Goal: Transaction & Acquisition: Purchase product/service

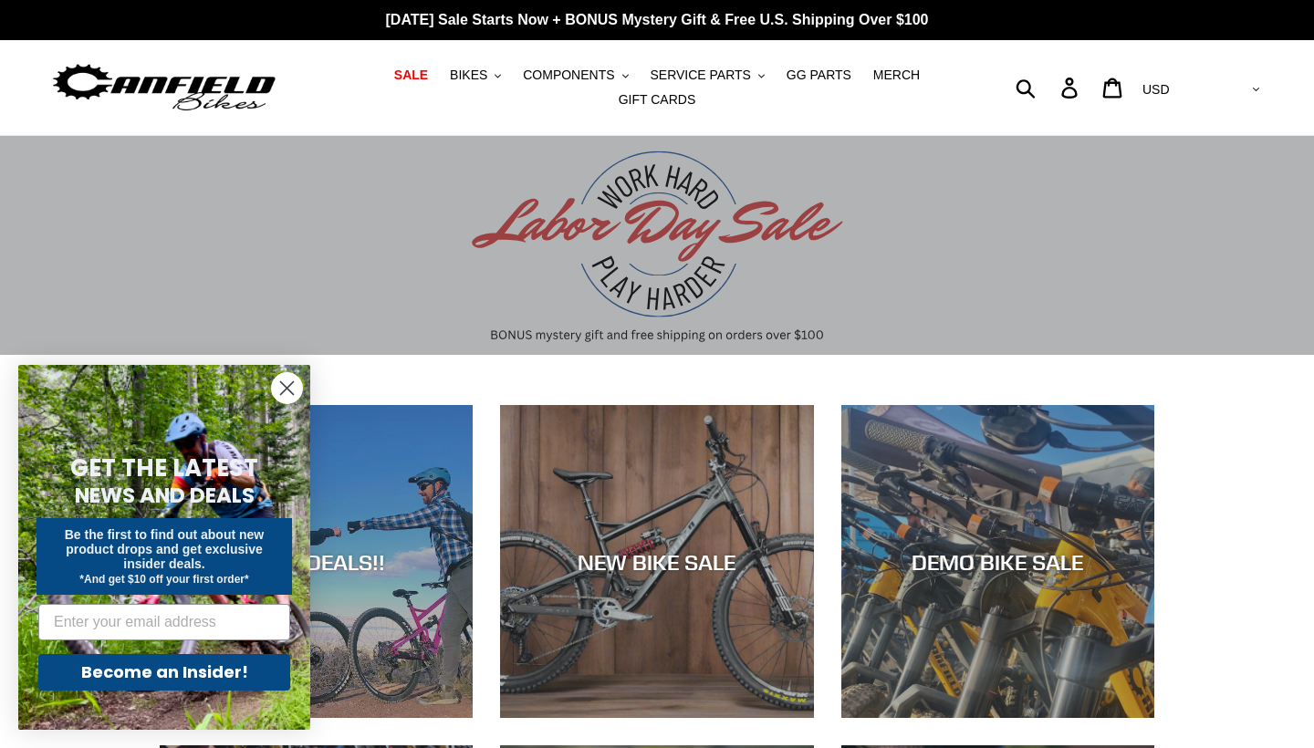
click at [286, 395] on circle "Close dialog" at bounding box center [287, 388] width 30 height 30
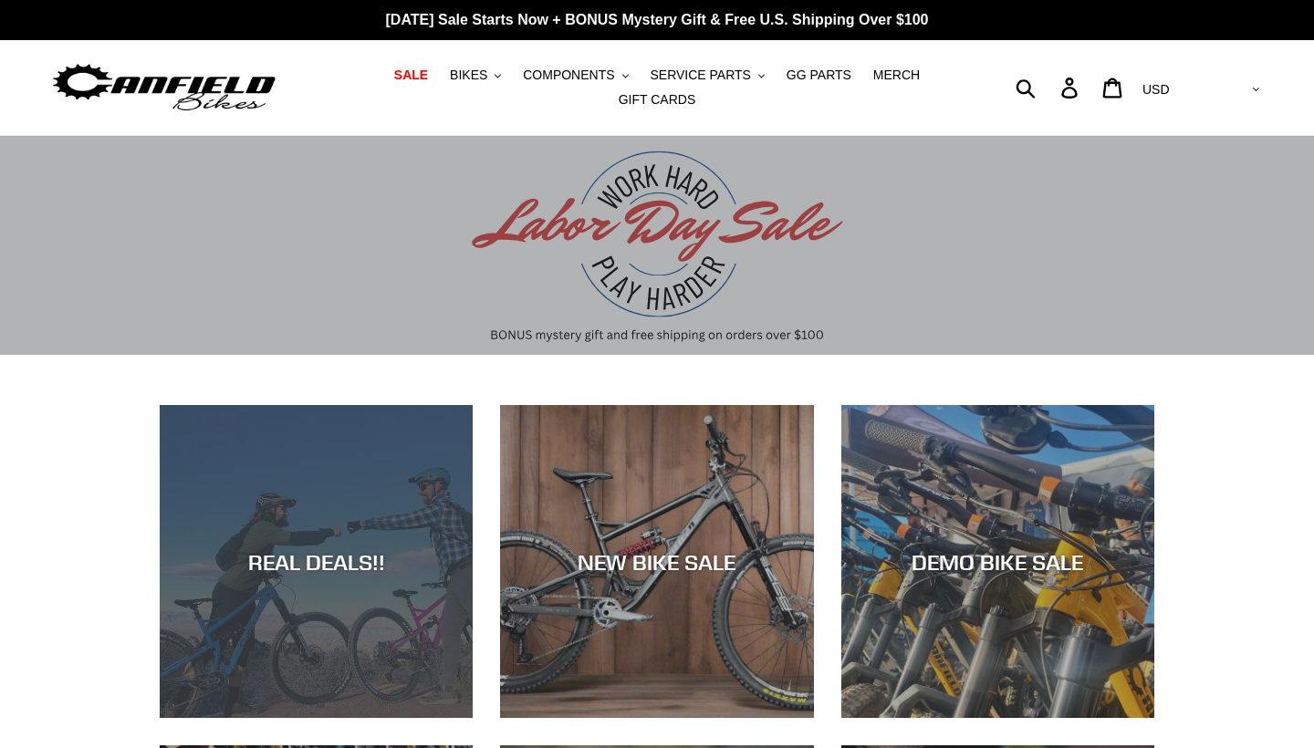
click at [394, 718] on div "REAL DEALS!!" at bounding box center [316, 718] width 313 height 0
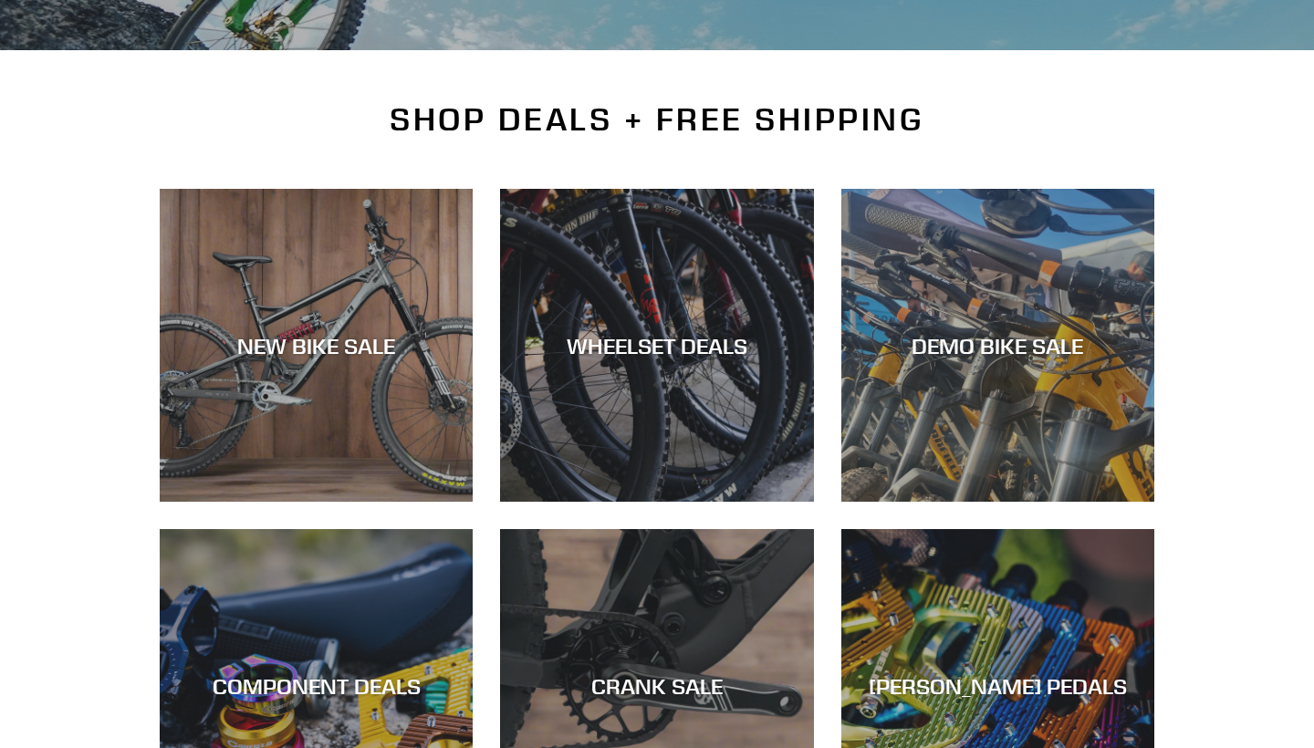
scroll to position [368, 0]
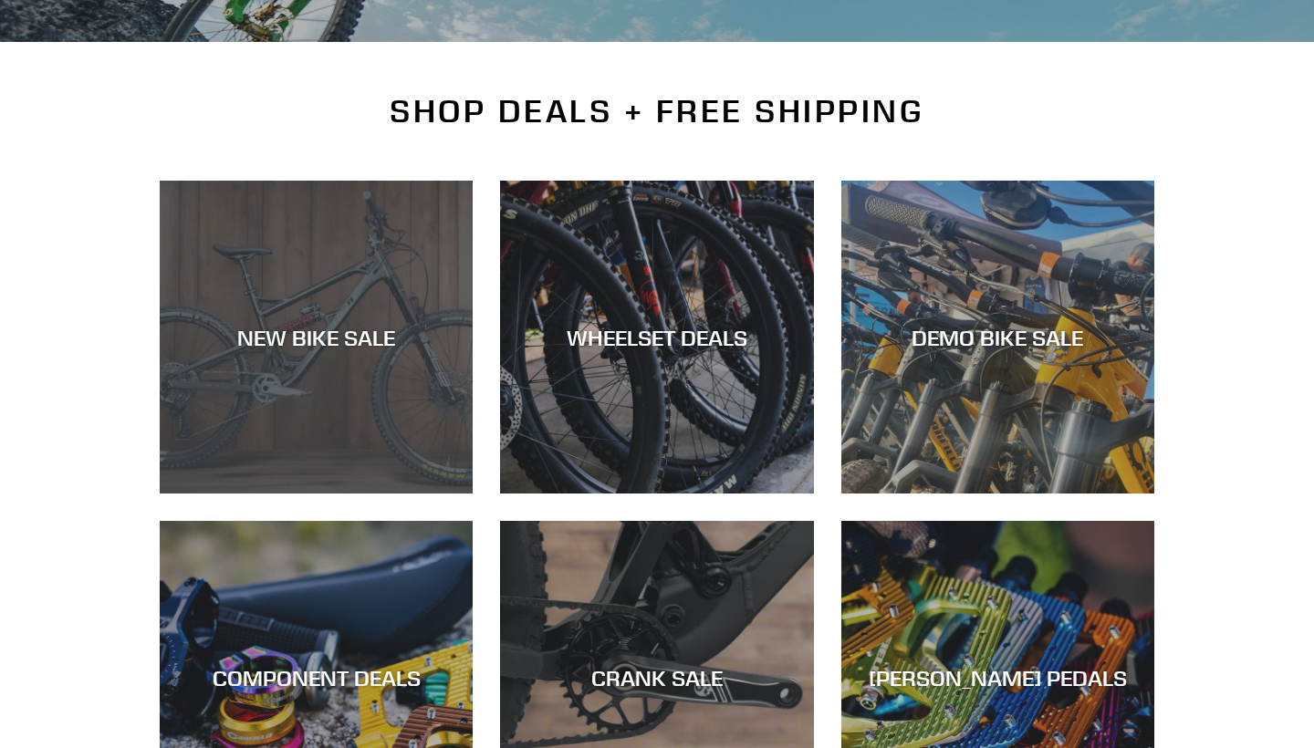
click at [373, 328] on div "NEW BIKE SALE" at bounding box center [316, 337] width 313 height 26
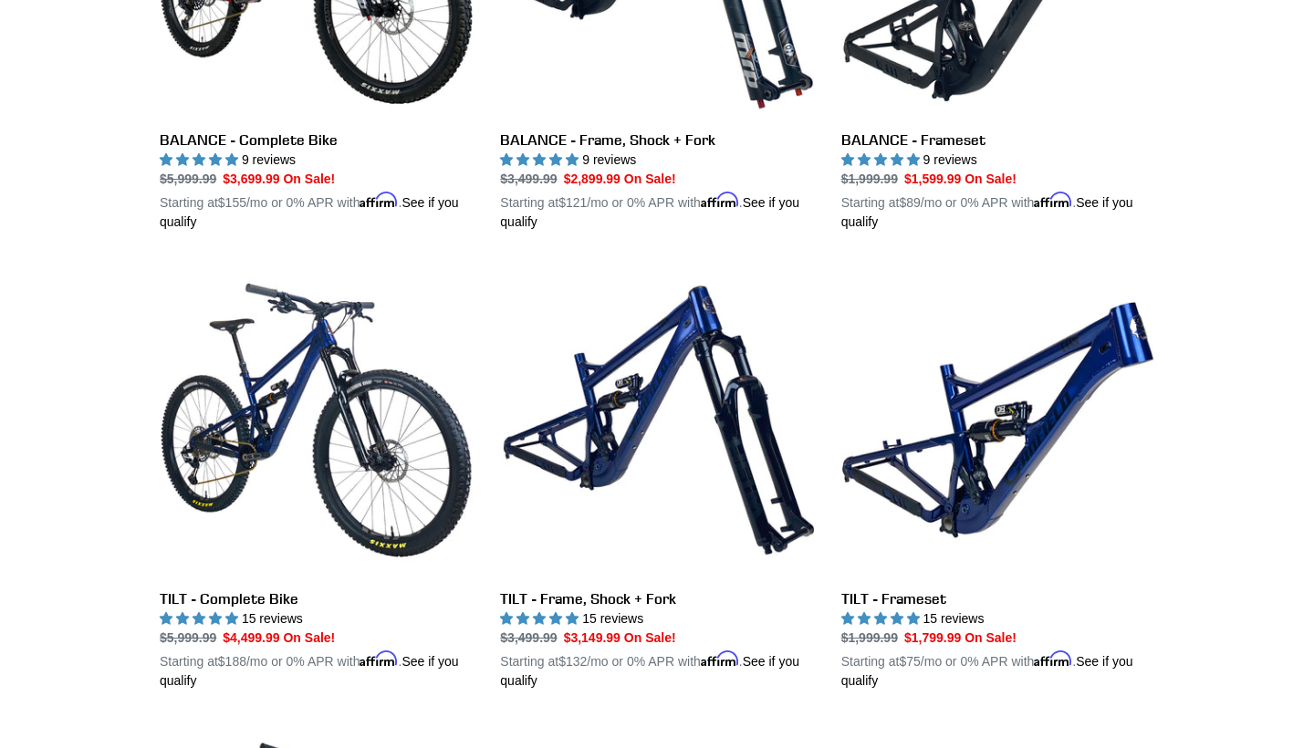
scroll to position [2117, 0]
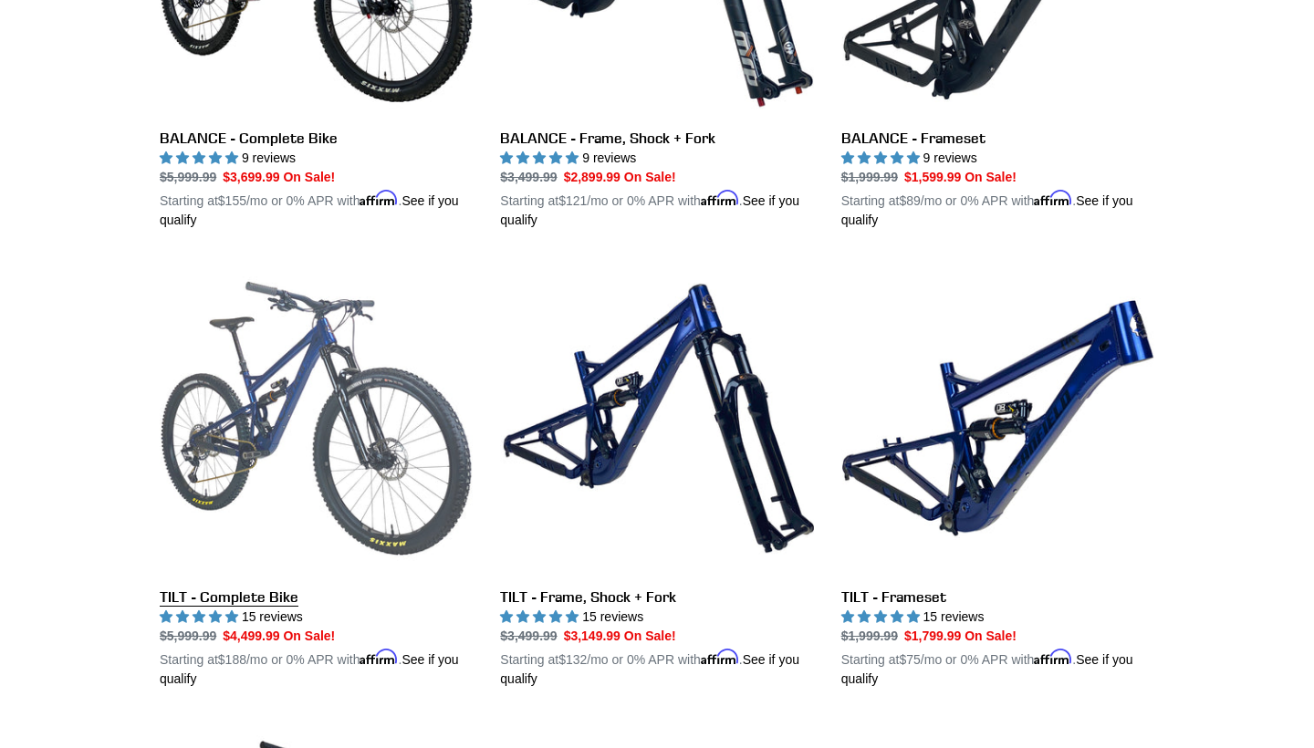
click at [202, 440] on link "TILT - Complete Bike" at bounding box center [316, 475] width 313 height 427
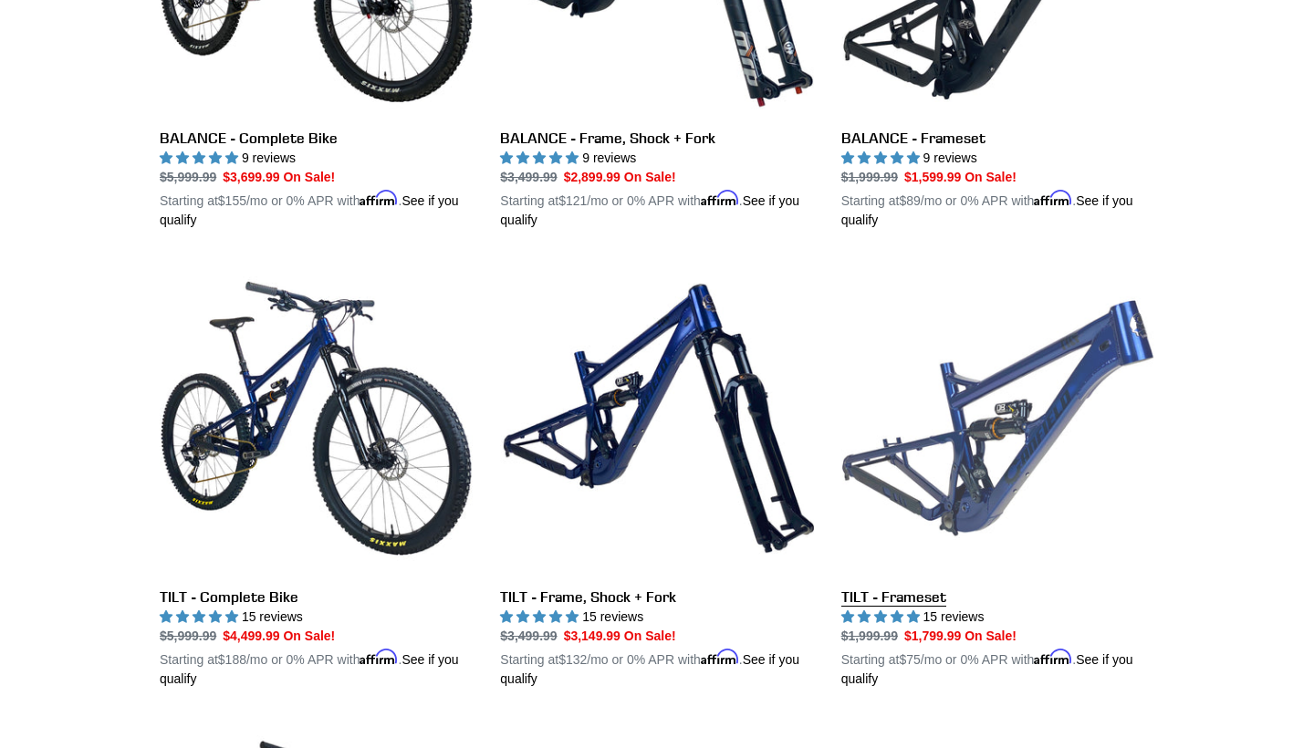
click at [1063, 469] on link "TILT - Frameset" at bounding box center [997, 475] width 313 height 427
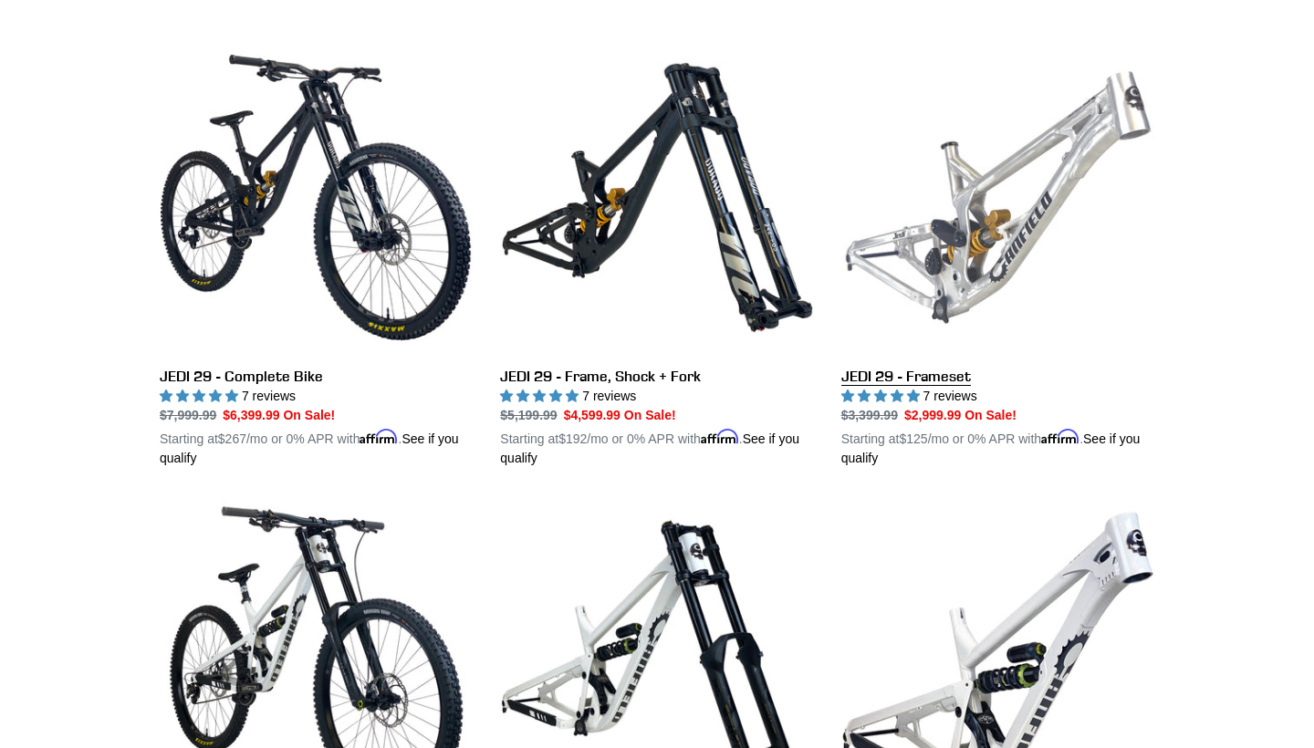
scroll to position [479, 0]
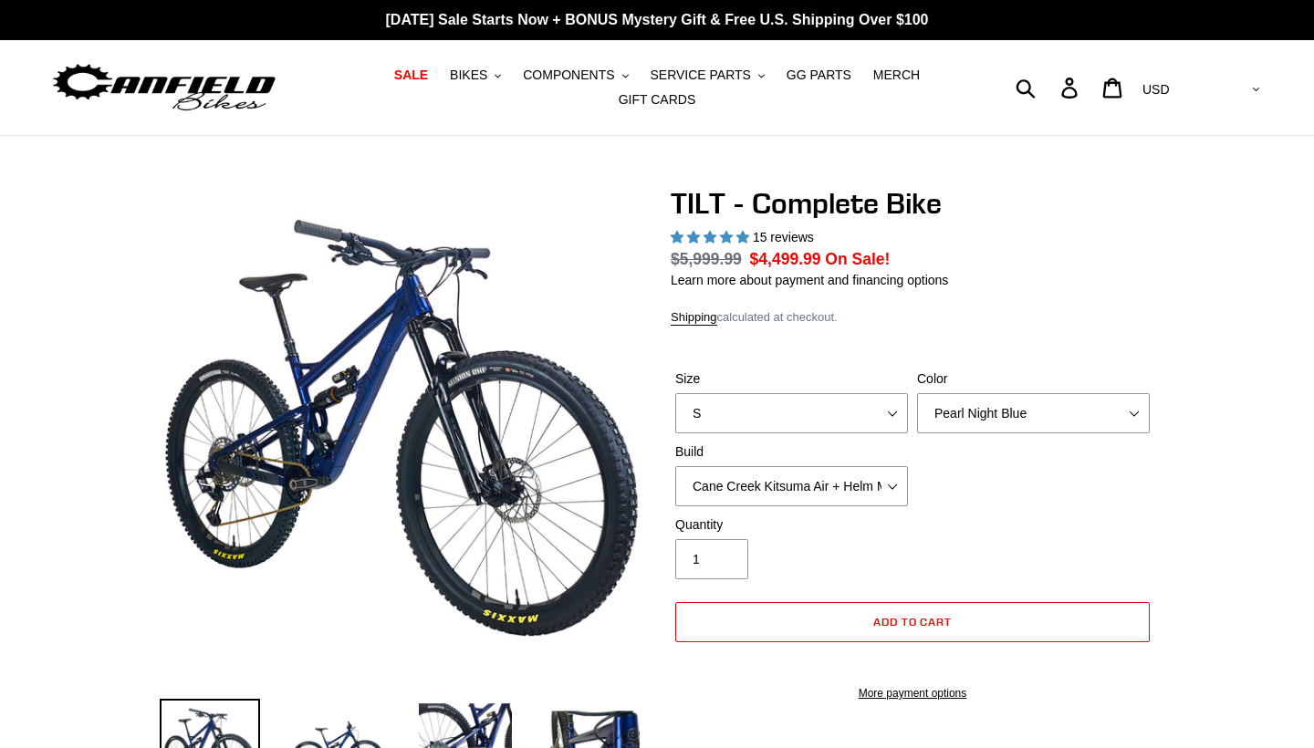
select select "highest-rating"
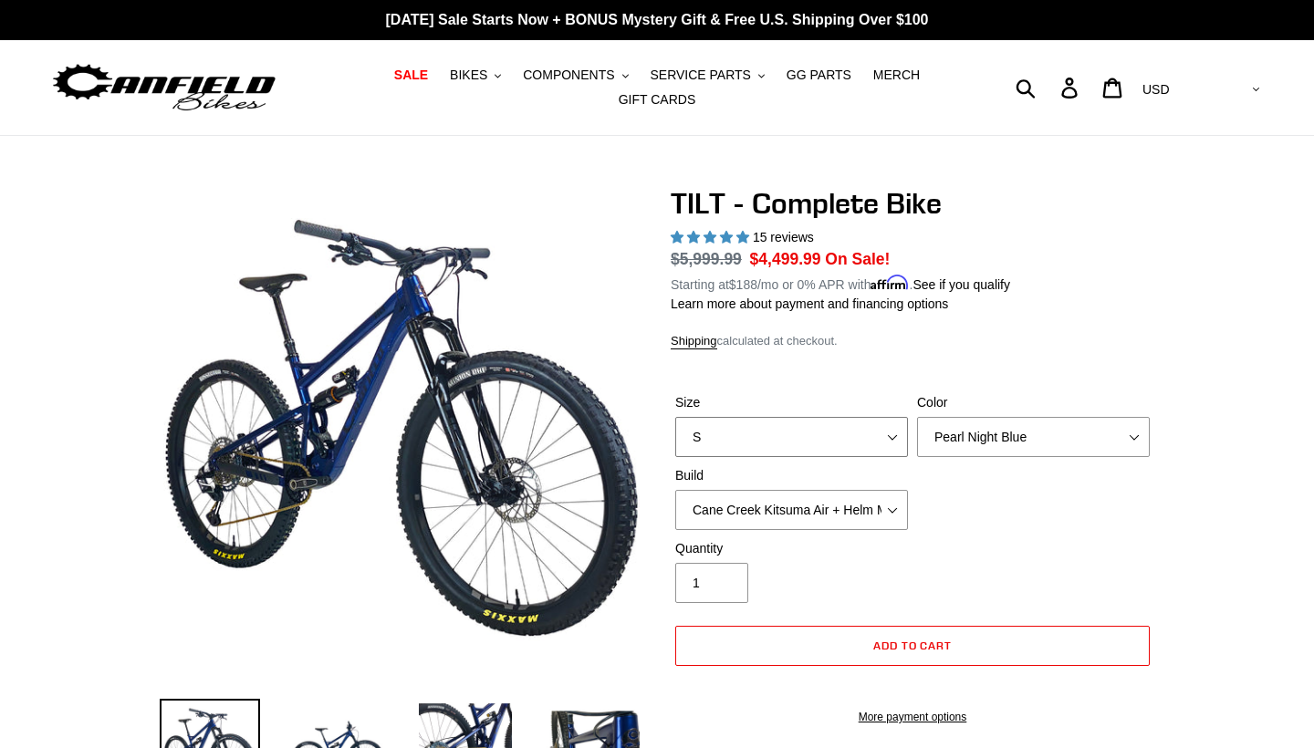
select select "L"
select select "Stealth Silver"
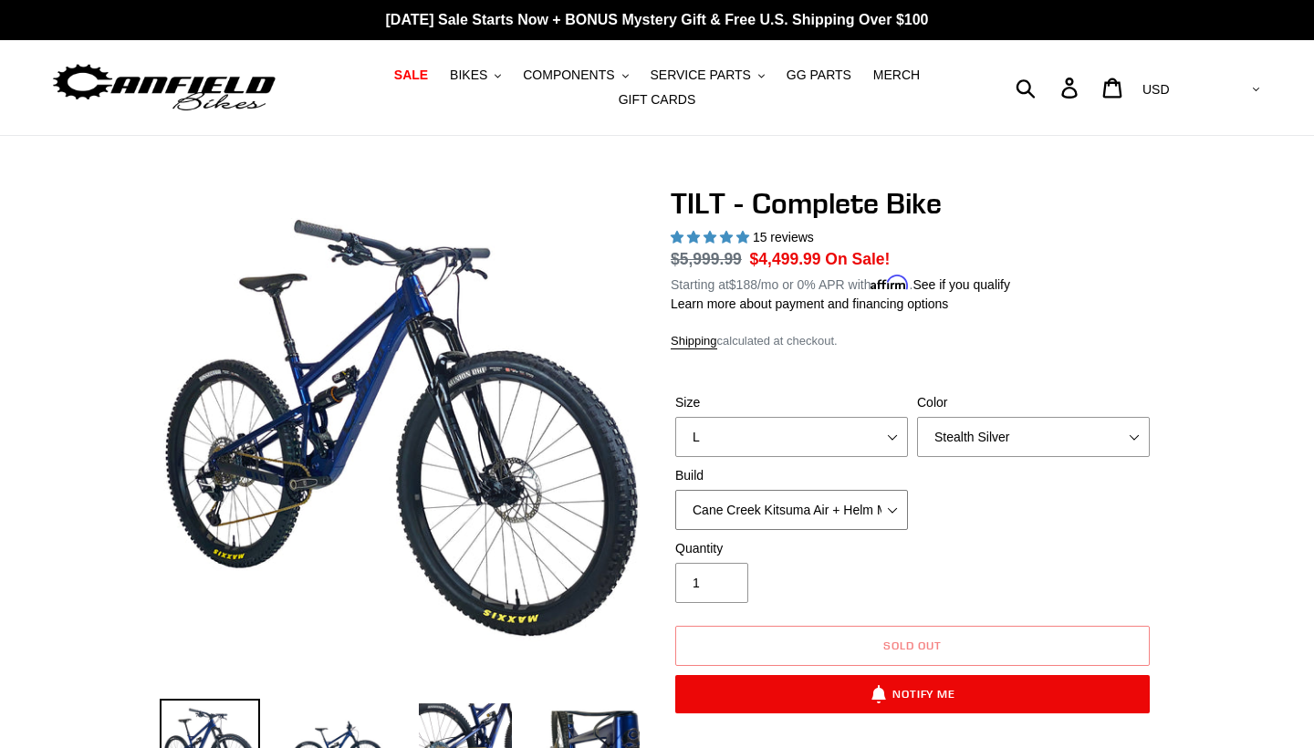
select select "Fox Float X + 36 SL Factory Grip X 140 + SRAM XO"
click at [1006, 548] on div "Quantity 1" at bounding box center [913, 575] width 484 height 73
select select "M"
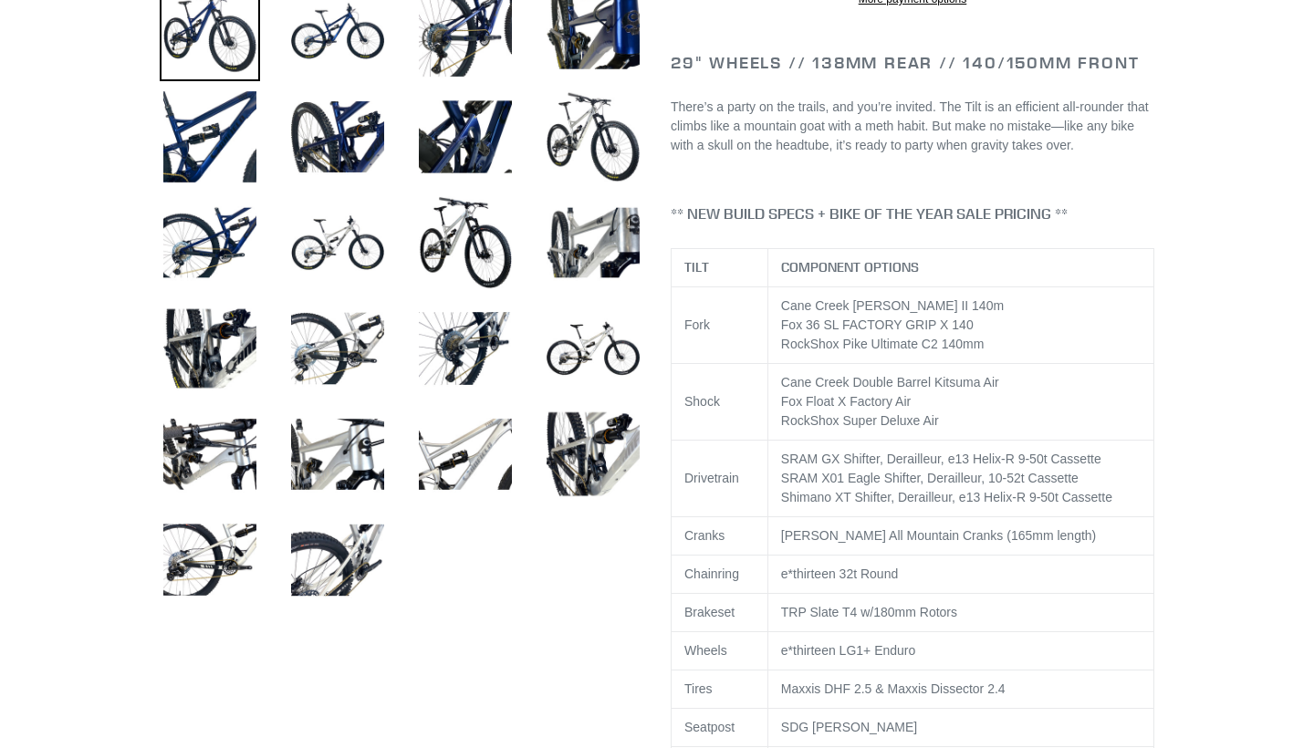
scroll to position [727, 0]
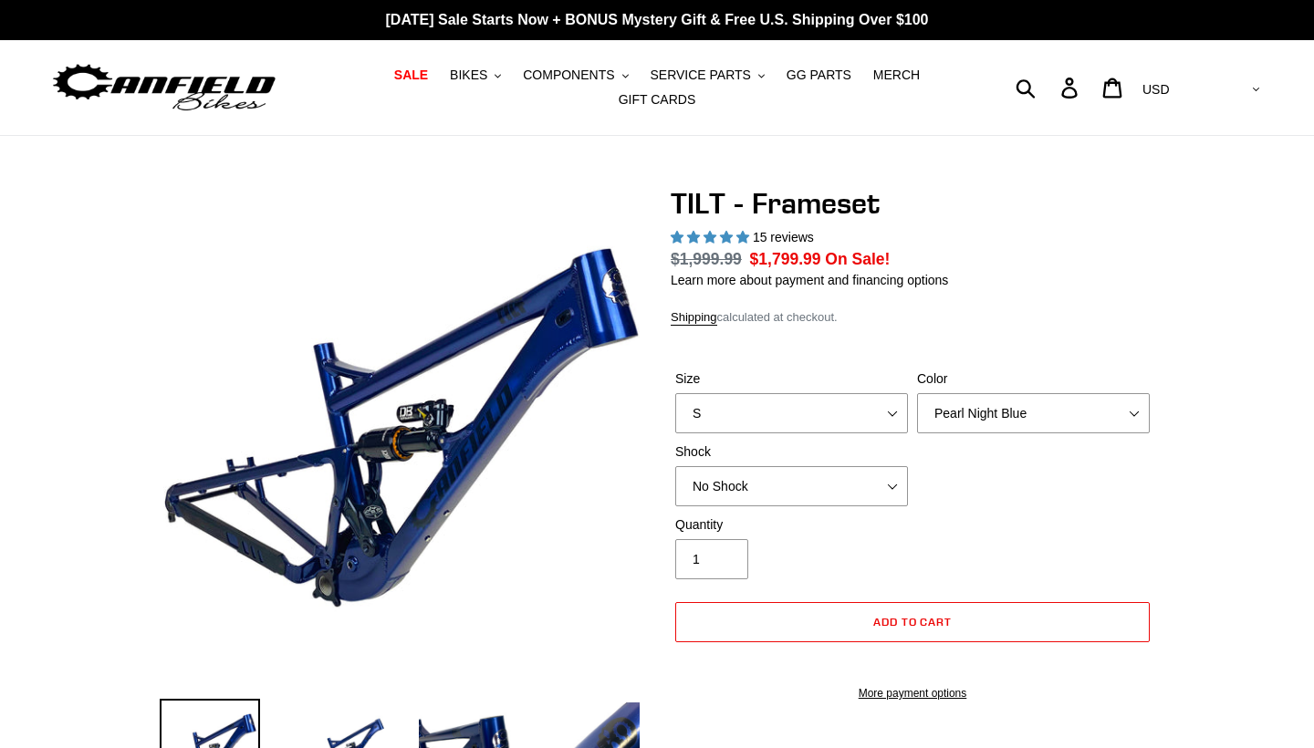
select select "highest-rating"
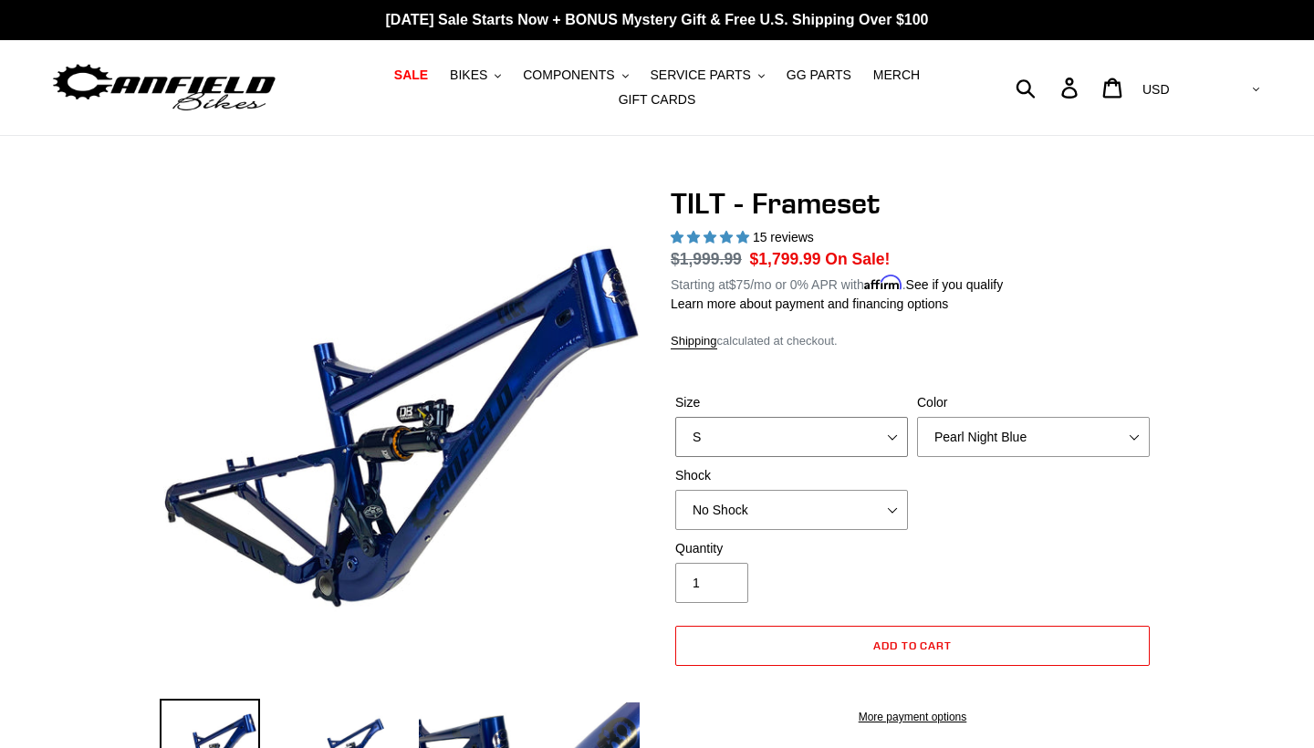
select select "L"
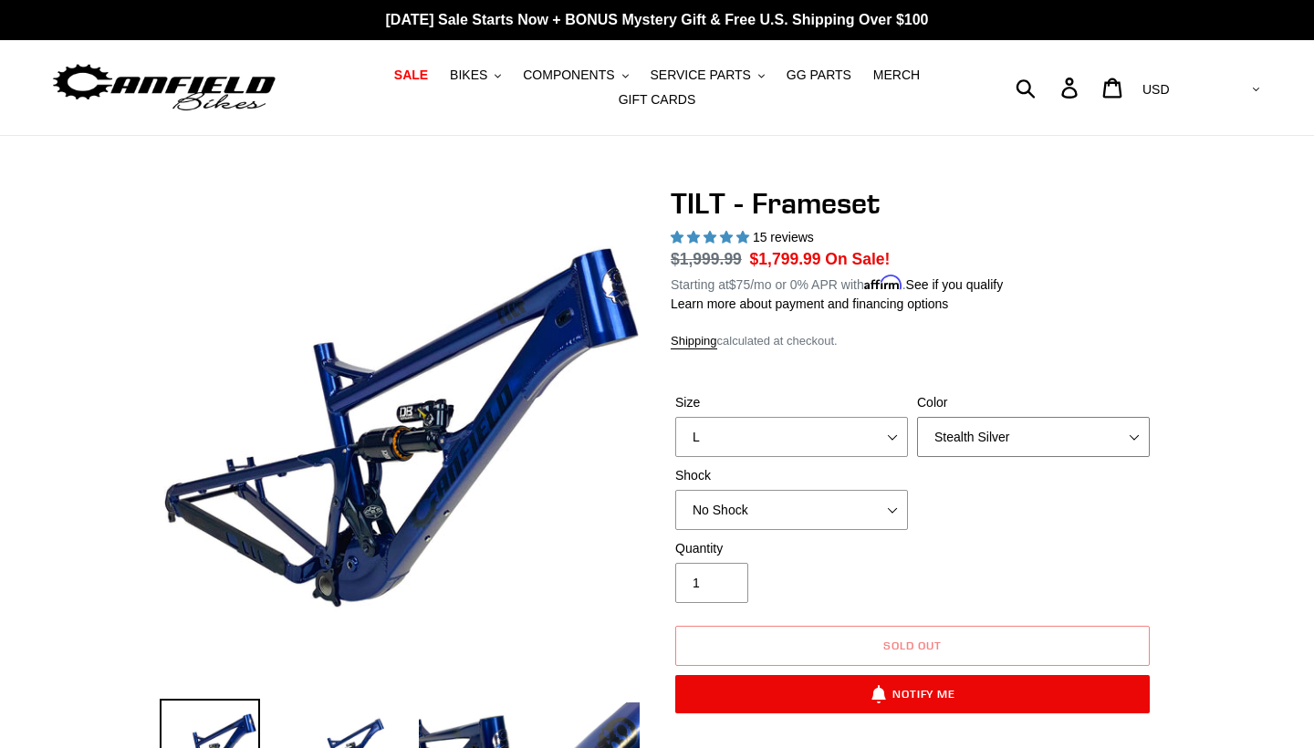
select select "Pearl Night Blue"
